Goal: Task Accomplishment & Management: Use online tool/utility

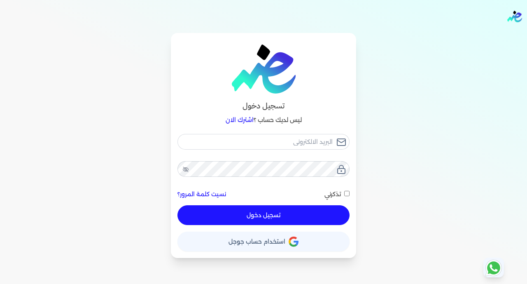
click at [284, 230] on div "حساب استخدام حساب جوجل" at bounding box center [263, 238] width 172 height 26
click at [284, 244] on span "استخدام حساب جوجل" at bounding box center [256, 241] width 57 height 6
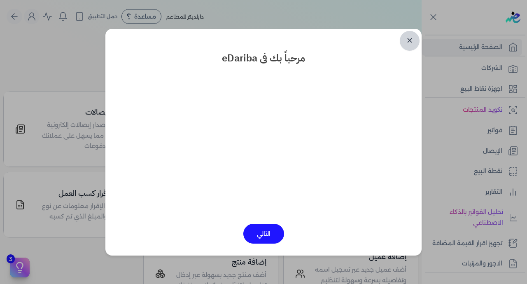
click at [410, 34] on link "✕" at bounding box center [410, 41] width 20 height 20
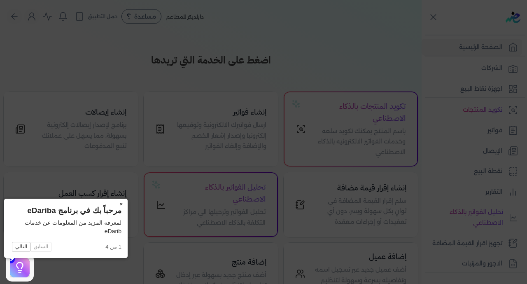
click at [114, 205] on button "×" at bounding box center [120, 204] width 13 height 12
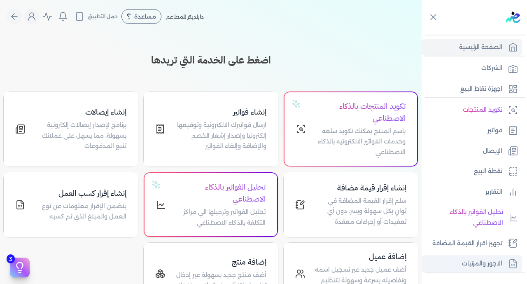
scroll to position [161, 0]
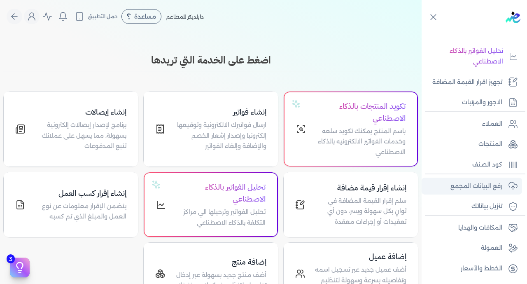
click at [482, 186] on p "رفع البيانات المجمع" at bounding box center [476, 186] width 52 height 11
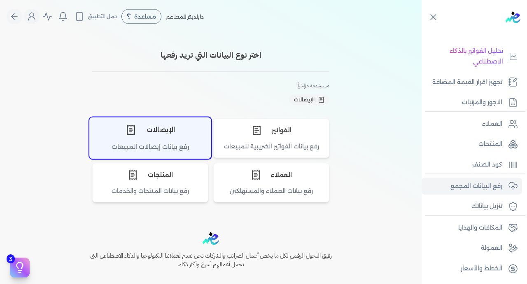
click at [152, 148] on div "رفع بيانات إيصالات المبيعات" at bounding box center [150, 150] width 121 height 16
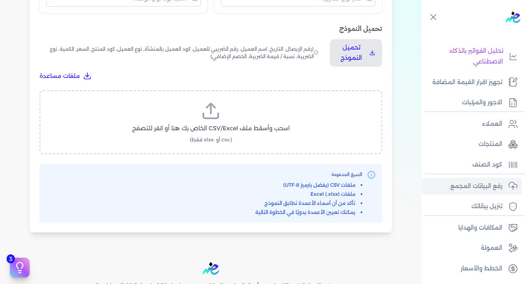
scroll to position [267, 0]
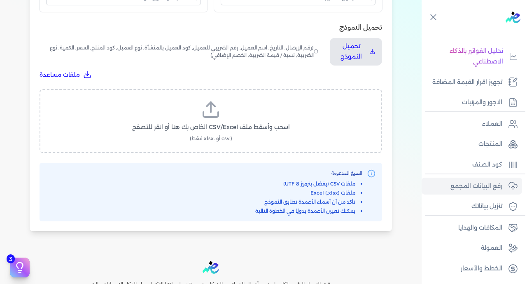
click at [226, 100] on label "اسحب وأسقط ملف CSV/Excel الخاص بك هنا أو انقر للتصفح (.csv أو .xlsx فقط)" at bounding box center [210, 121] width 321 height 42
click at [0, 0] on input "اسحب وأسقط ملف CSV/Excel الخاص بك هنا أو انقر للتصفح (.csv أو .xlsx فقط)" at bounding box center [0, 0] width 0 height 0
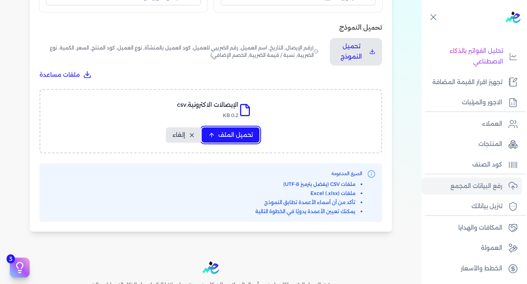
click at [225, 130] on span "تحميل الملف" at bounding box center [235, 134] width 35 height 9
select select "رقم الإيصال"
select select "سيريال المنتج"
select select "السعر"
select select "الكمية"
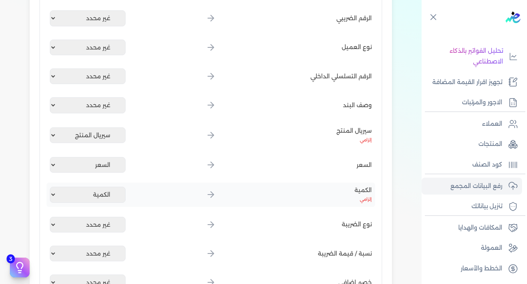
scroll to position [458, 0]
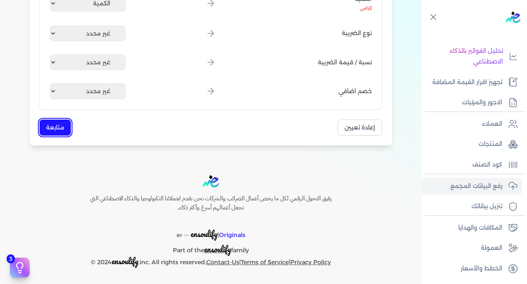
click at [61, 129] on button "متابعة" at bounding box center [55, 127] width 31 height 16
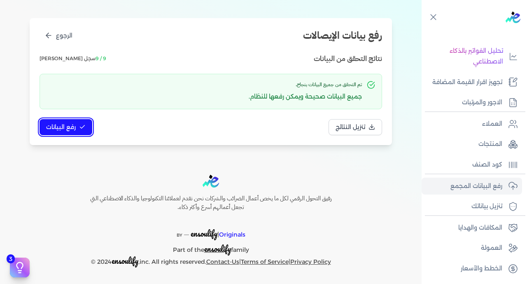
click at [73, 127] on span "رفع البيانات" at bounding box center [61, 127] width 30 height 9
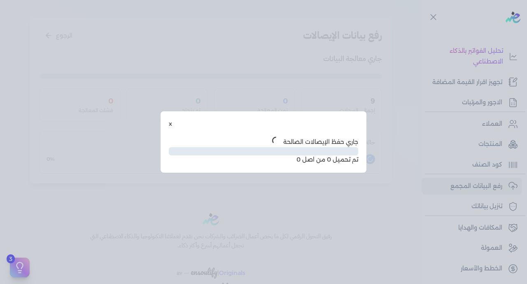
scroll to position [42, 0]
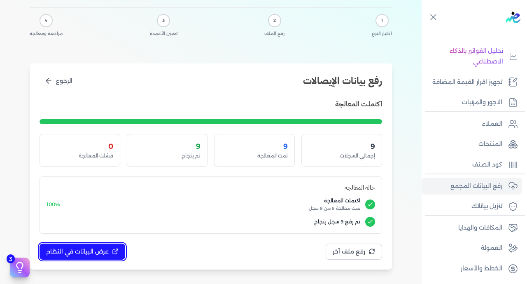
click at [82, 251] on span "عرض البيانات في النظام" at bounding box center [77, 251] width 63 height 9
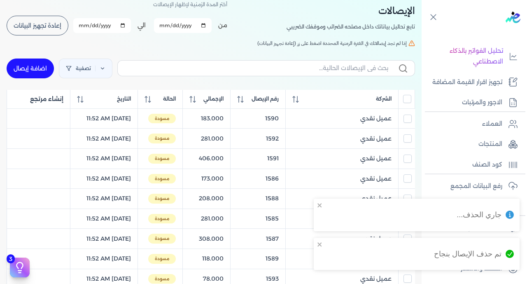
click at [407, 100] on input "All items unselected" at bounding box center [407, 99] width 8 height 8
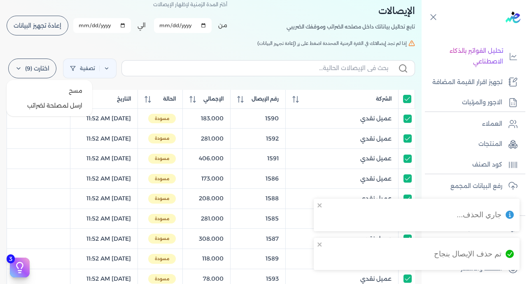
click at [41, 65] on label "اختارت (9)" at bounding box center [32, 68] width 48 height 20
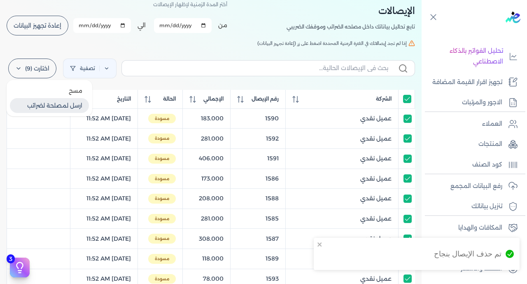
click at [64, 104] on button "ارسل لمصلحة لضرائب" at bounding box center [49, 105] width 79 height 15
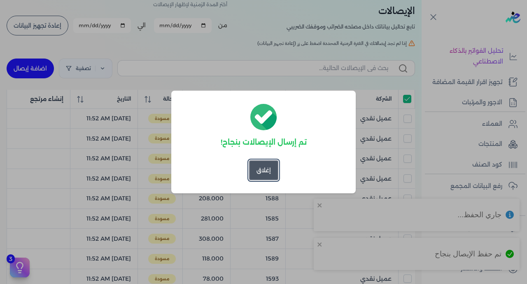
click at [260, 175] on button "إغلاق" at bounding box center [263, 170] width 29 height 20
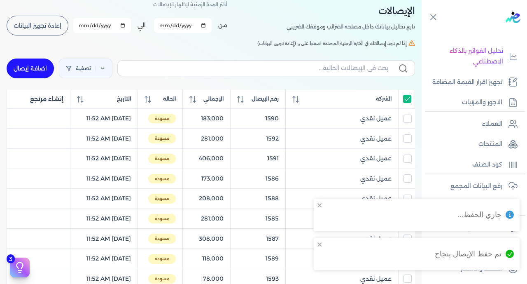
click at [409, 99] on input "All items selected" at bounding box center [407, 99] width 8 height 8
checkbox input "false"
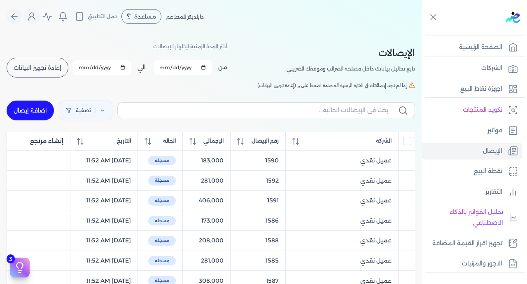
click at [34, 67] on span "إعادة تجهيز البيانات" at bounding box center [38, 68] width 48 height 6
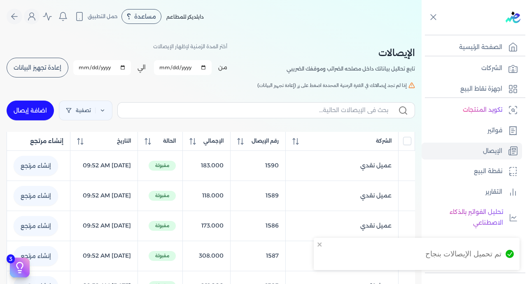
checkbox input "false"
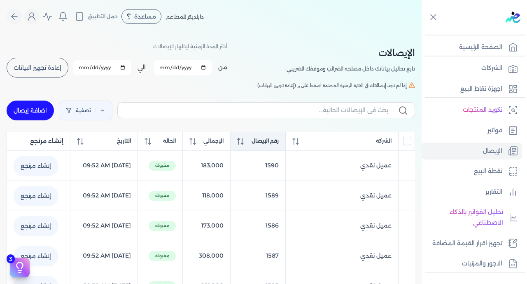
click at [267, 137] on span "رقم الإيصال" at bounding box center [264, 140] width 27 height 7
